Goal: Navigation & Orientation: Understand site structure

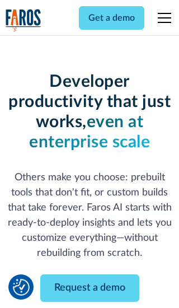
scroll to position [134, 0]
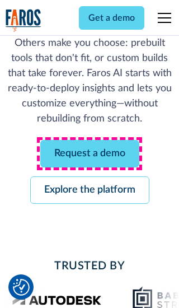
click at [90, 153] on link "Request a demo" at bounding box center [89, 153] width 99 height 27
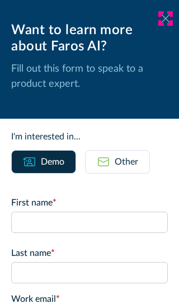
click at [166, 18] on icon at bounding box center [165, 18] width 9 height 8
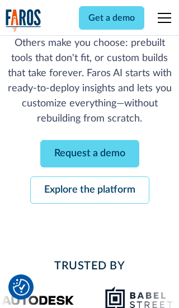
scroll to position [171, 0]
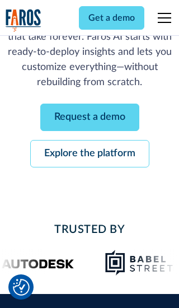
click at [90, 153] on link "Explore the platform" at bounding box center [89, 153] width 119 height 27
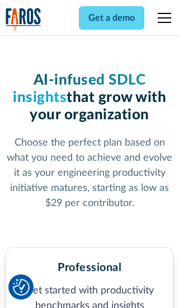
scroll to position [1735, 0]
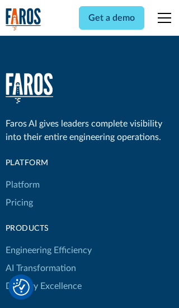
click at [22, 176] on link "Platform" at bounding box center [23, 185] width 34 height 18
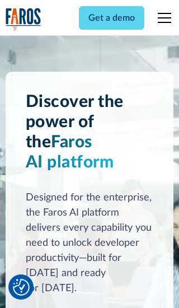
scroll to position [8770, 0]
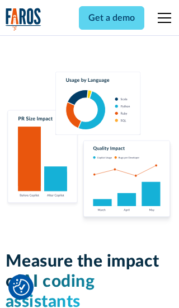
scroll to position [6922, 0]
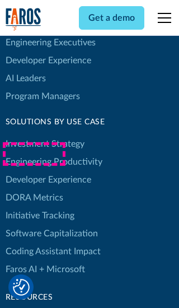
click at [34, 189] on link "DORA Metrics" at bounding box center [35, 198] width 58 height 18
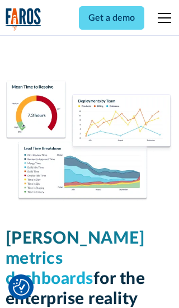
scroll to position [4903, 0]
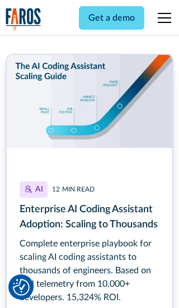
scroll to position [5024, 0]
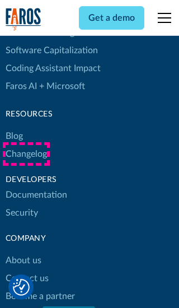
click at [26, 154] on link "Changelog" at bounding box center [26, 154] width 41 height 18
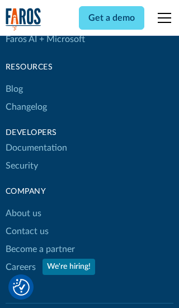
click at [23, 204] on link "About us" at bounding box center [24, 213] width 36 height 18
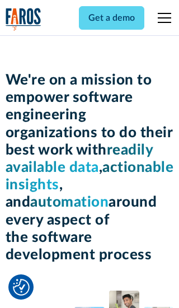
scroll to position [3861, 0]
